Goal: Find specific page/section: Find specific page/section

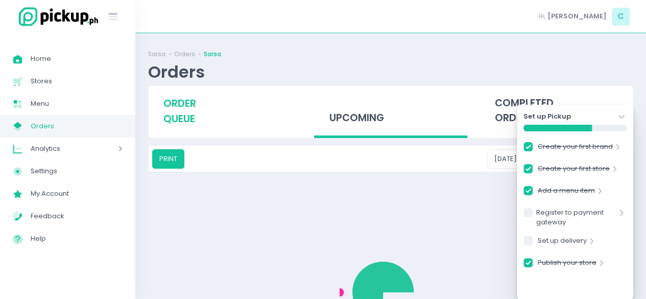
click at [190, 105] on span "order queue" at bounding box center [179, 111] width 33 height 29
click at [183, 102] on span "order queue" at bounding box center [179, 111] width 33 height 29
click at [182, 123] on span "order queue" at bounding box center [179, 111] width 33 height 29
click at [624, 115] on icon "Stockholm-icons / Navigation / Angle-down Created with Sketch." at bounding box center [621, 116] width 10 height 10
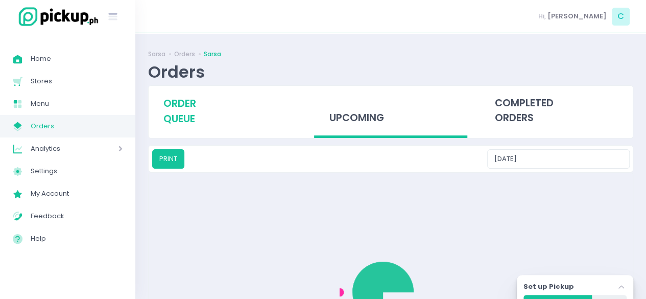
click at [187, 109] on span "order queue" at bounding box center [179, 111] width 33 height 29
click at [183, 110] on span "order queue" at bounding box center [179, 111] width 33 height 29
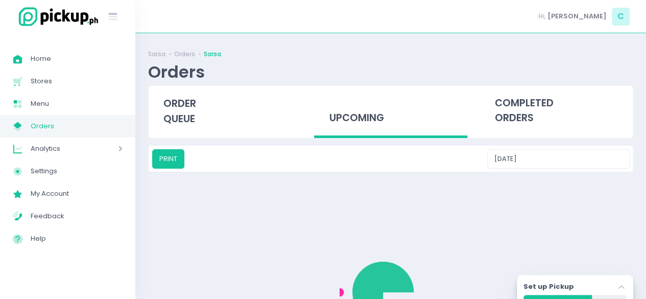
click at [263, 68] on div "Orders" at bounding box center [390, 72] width 485 height 20
click at [185, 116] on span "order queue" at bounding box center [179, 111] width 33 height 29
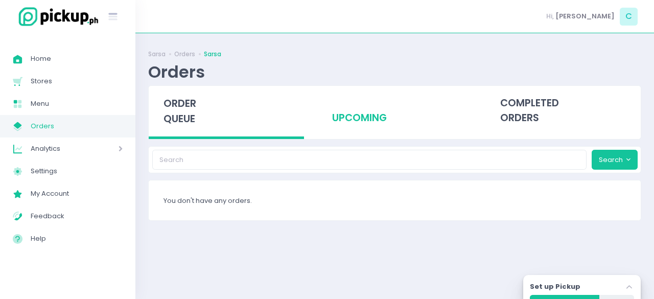
click at [357, 118] on div "upcoming" at bounding box center [394, 111] width 155 height 50
